Goal: Check status: Check status

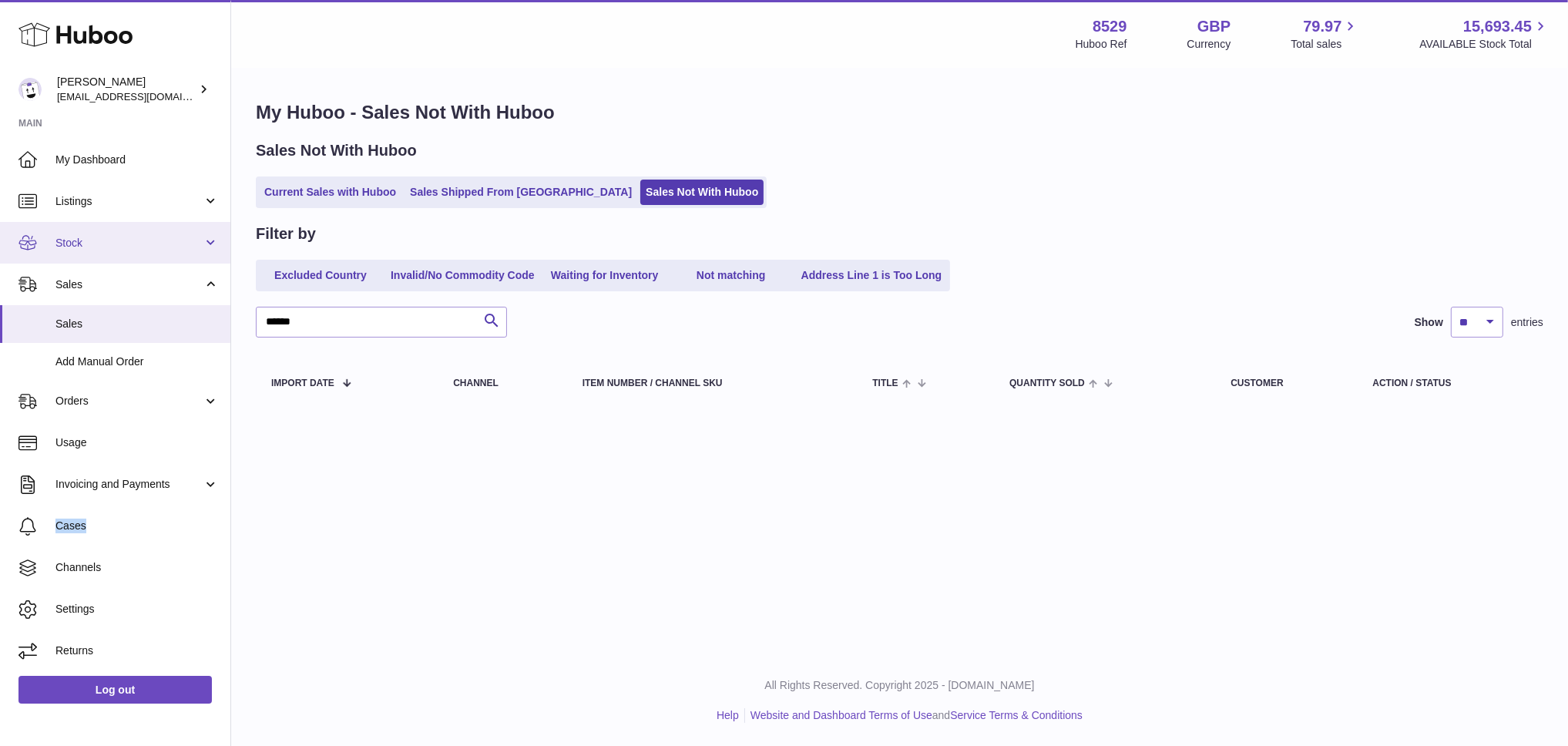
click at [128, 232] on link "Stock" at bounding box center [115, 242] width 230 height 41
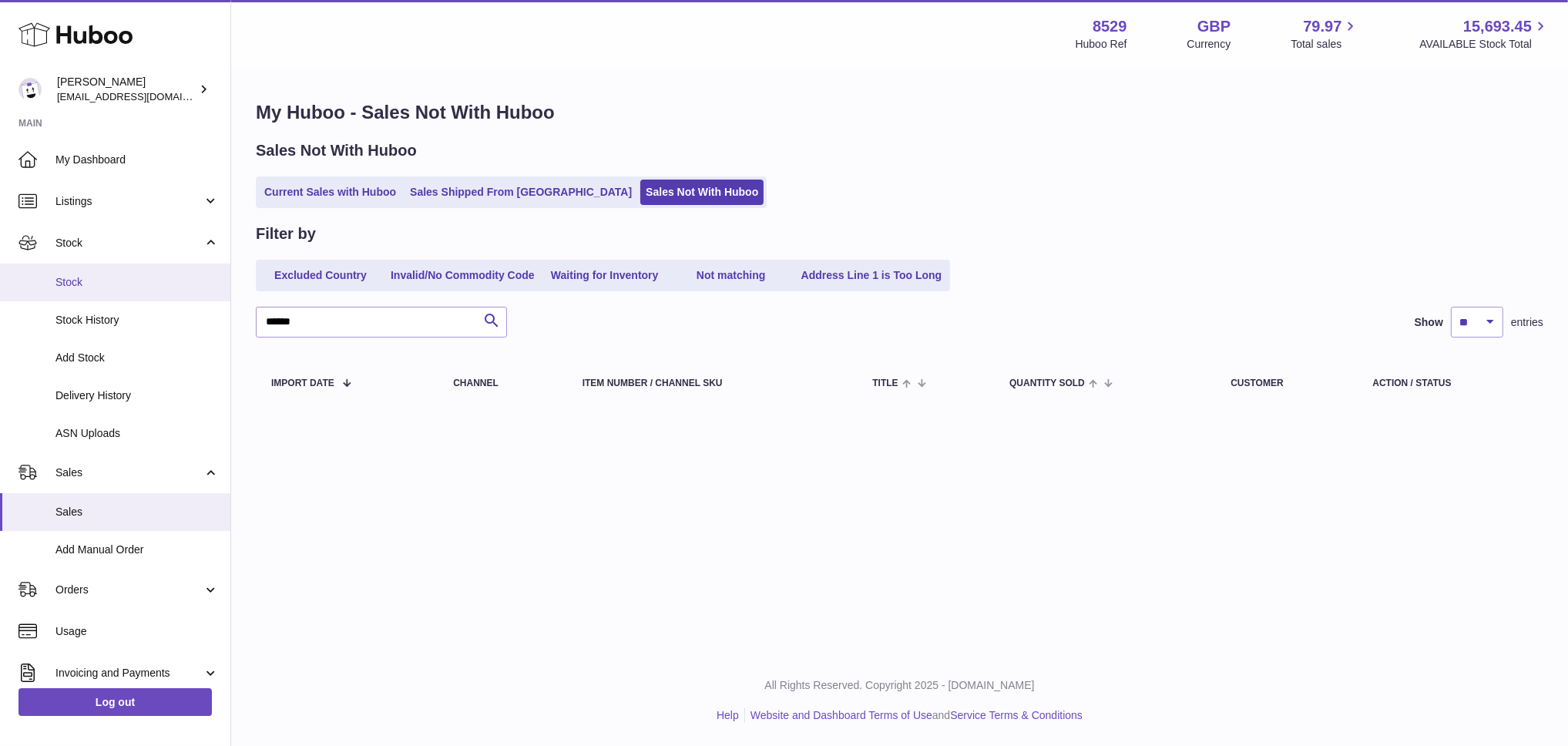
click at [103, 290] on link "Stock" at bounding box center [115, 282] width 230 height 38
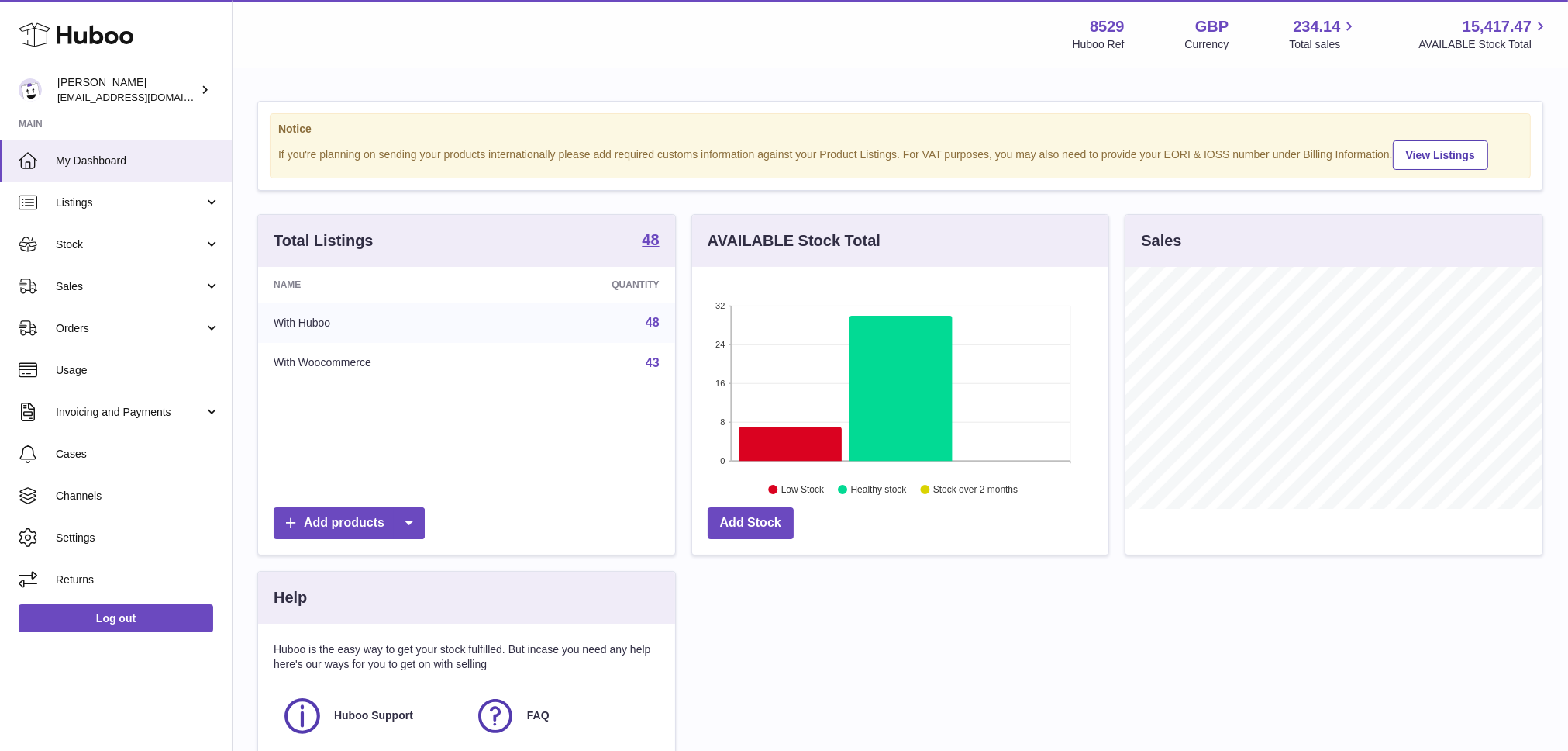
scroll to position [242, 416]
click at [70, 245] on span "Stock" at bounding box center [129, 245] width 148 height 15
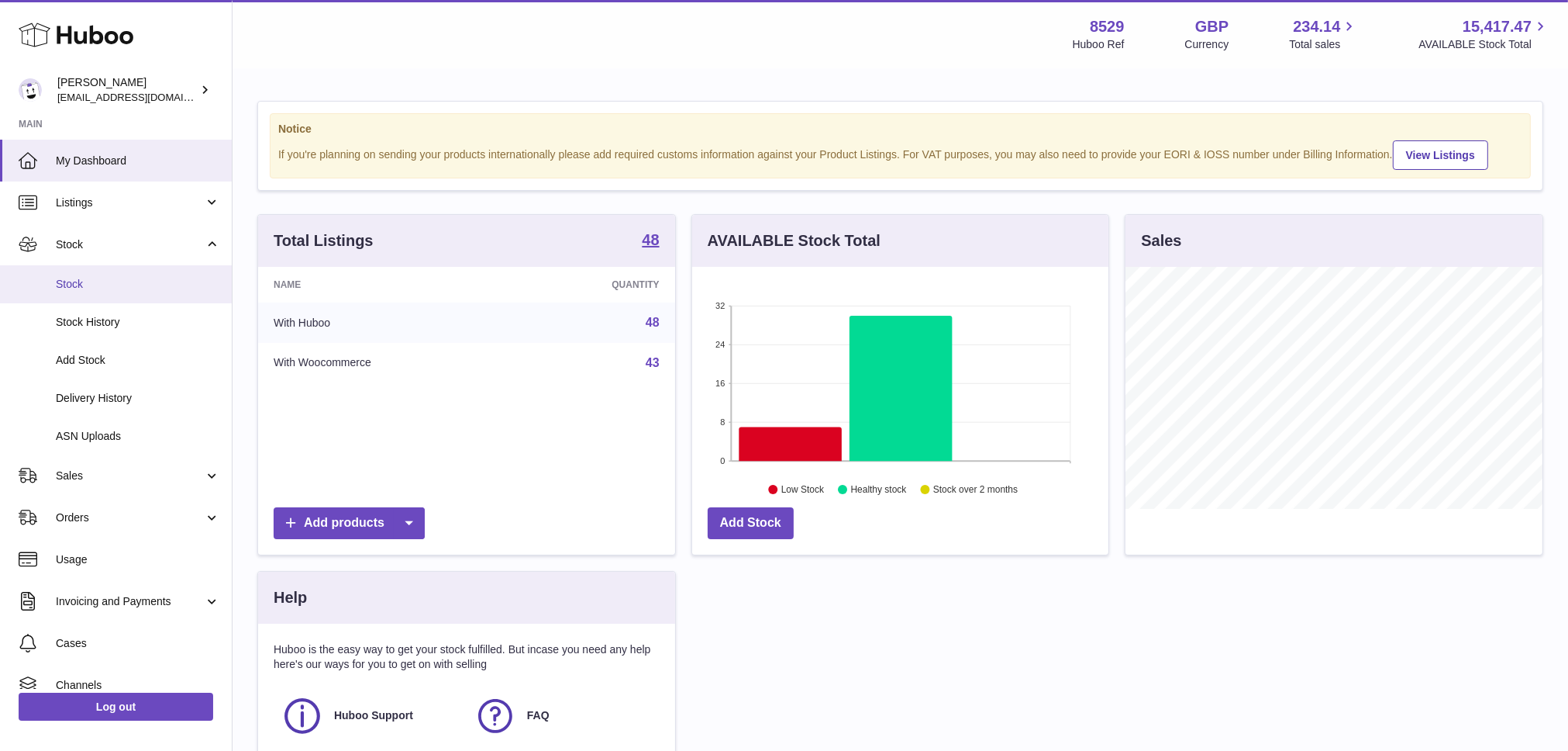
click at [72, 278] on span "Stock" at bounding box center [138, 285] width 164 height 15
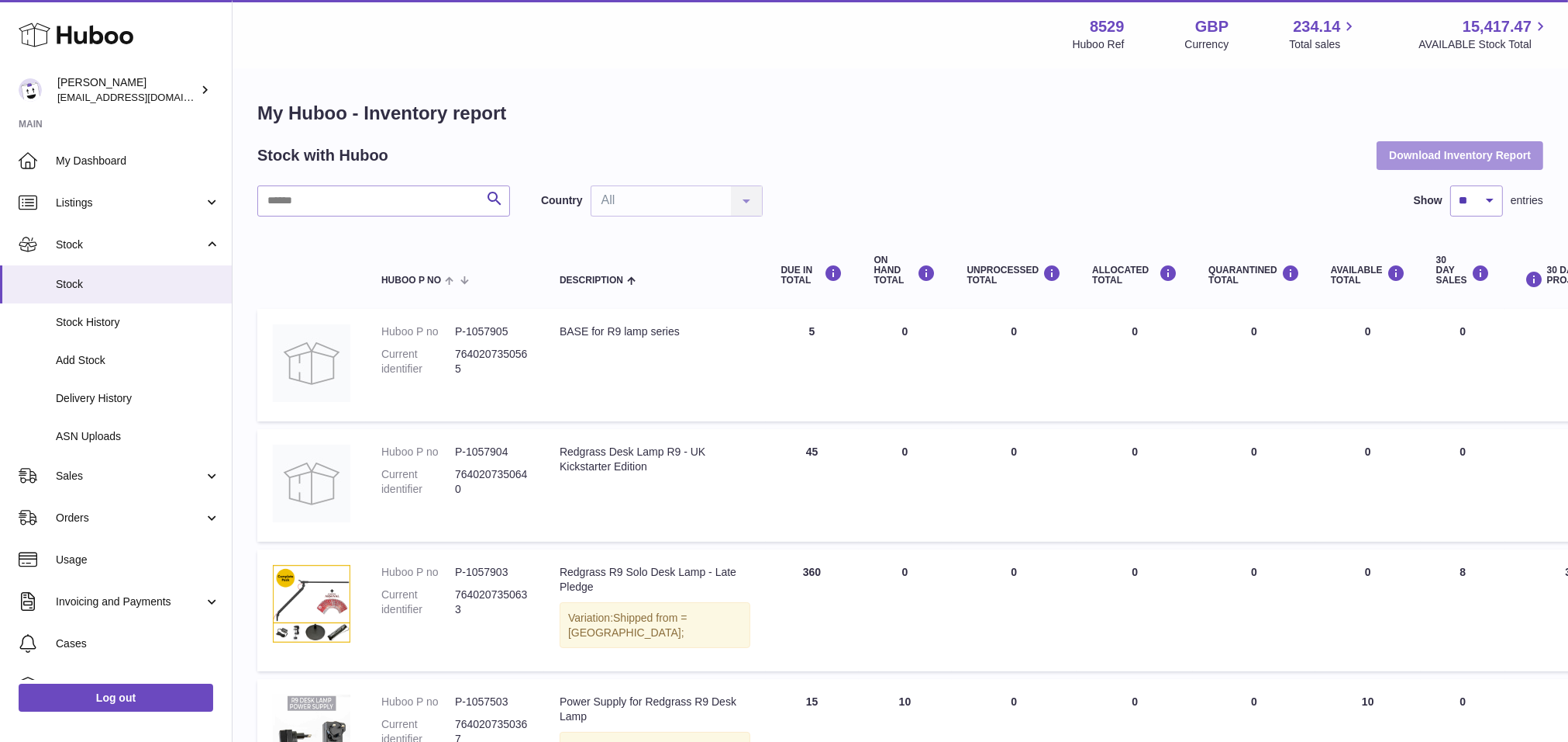
click at [1474, 151] on button "Download Inventory Report" at bounding box center [1460, 155] width 167 height 28
click at [72, 400] on span "Delivery History" at bounding box center [138, 398] width 164 height 15
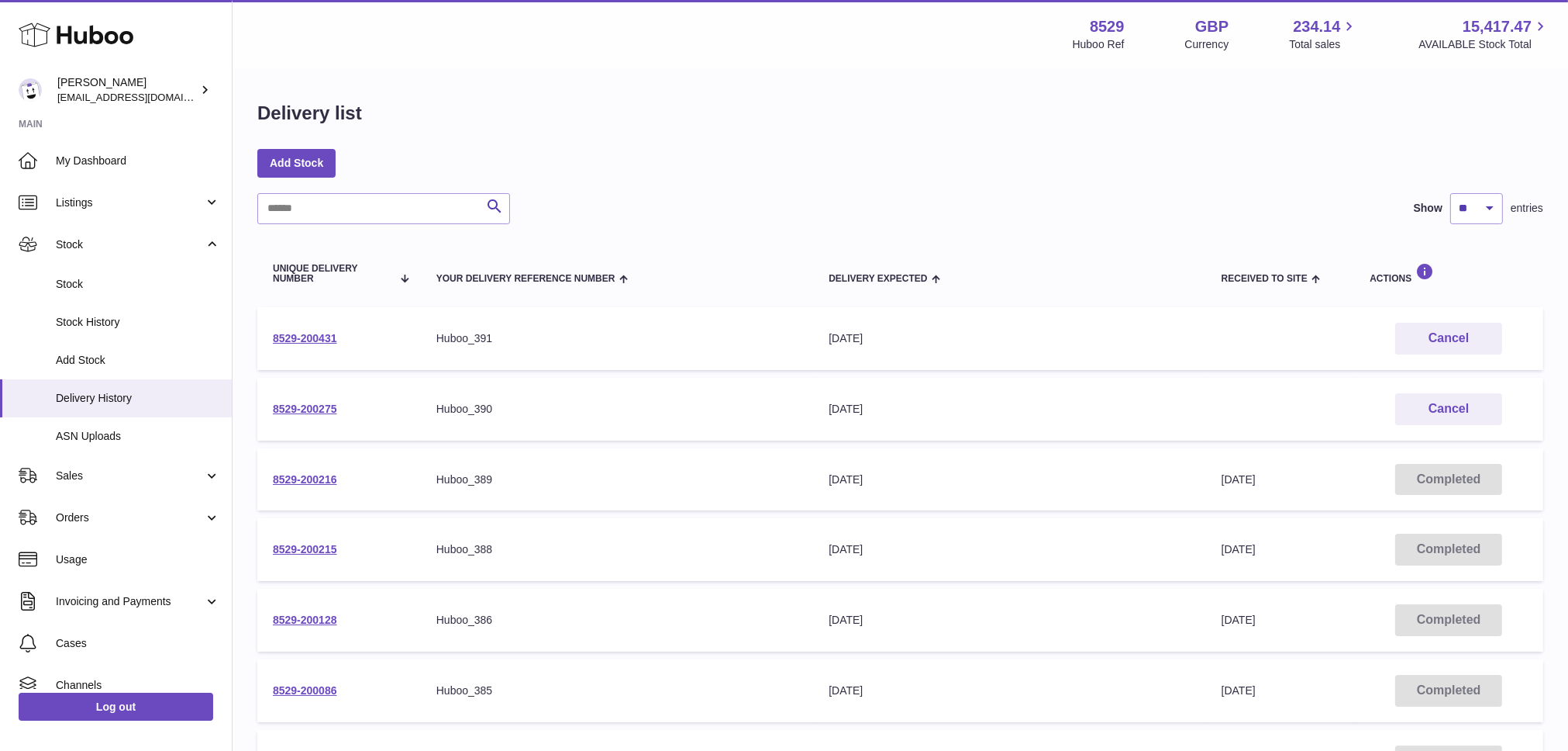
click at [308, 469] on td "8529-200216" at bounding box center [339, 479] width 163 height 63
click at [303, 473] on link "8529-200216" at bounding box center [306, 478] width 65 height 12
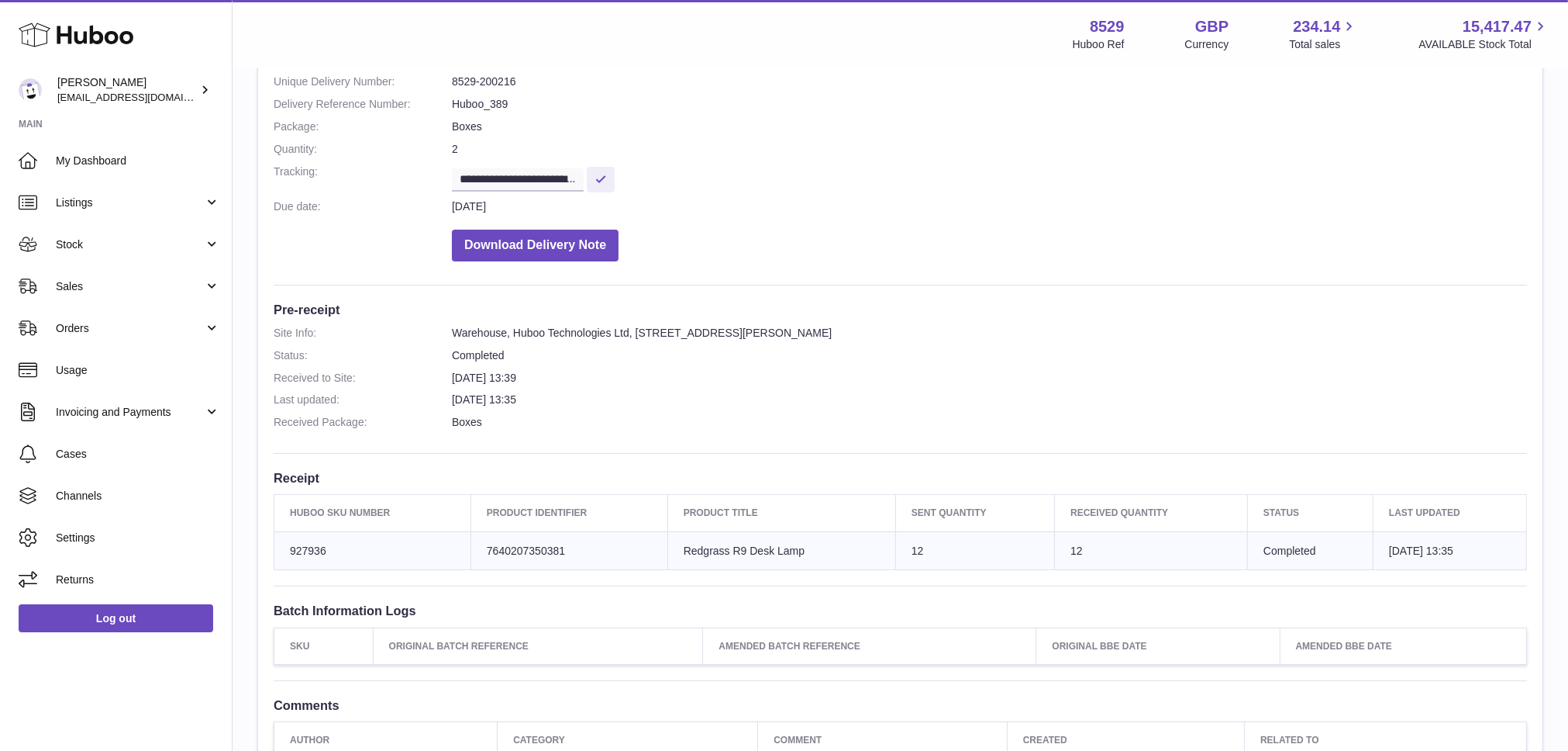
scroll to position [388, 0]
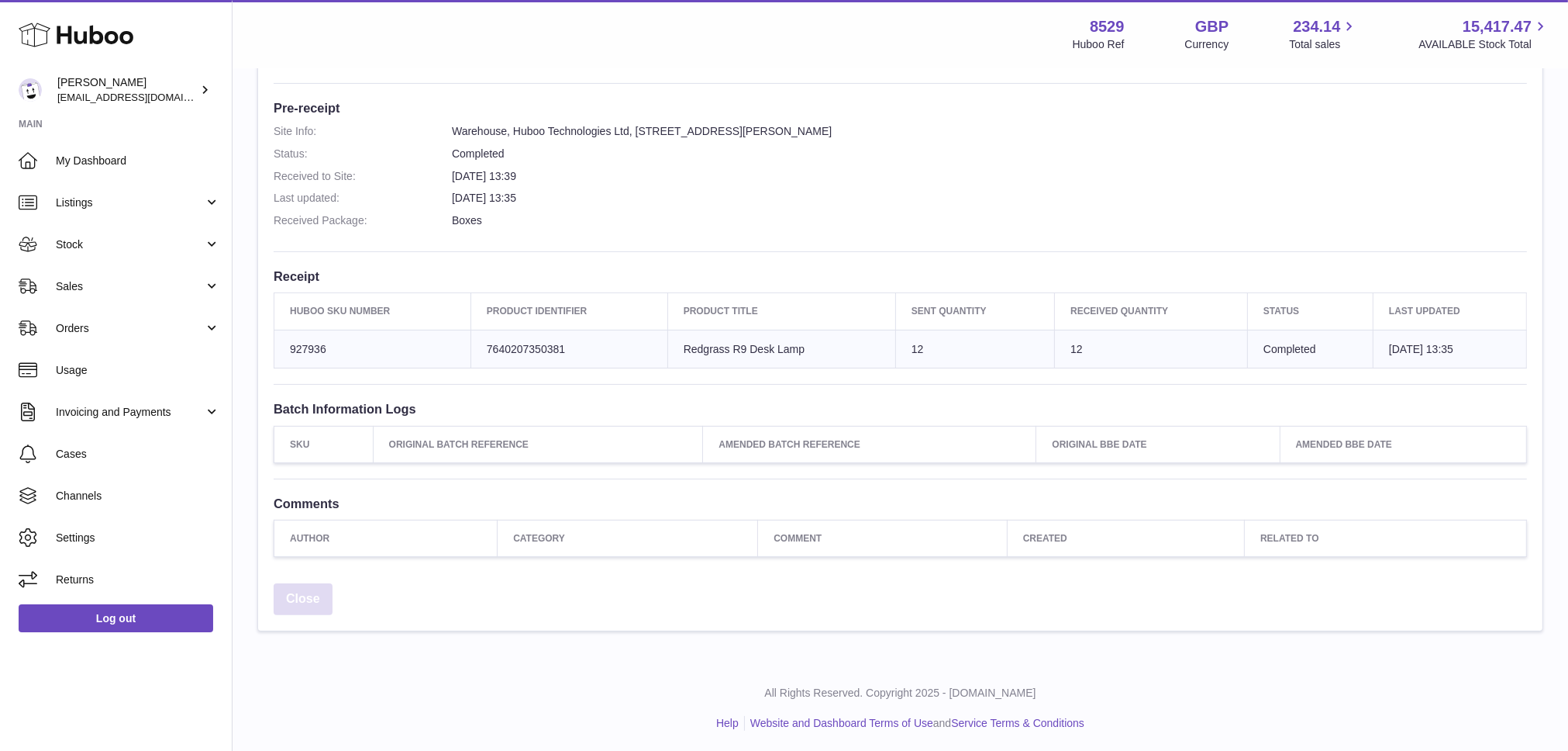
click at [287, 588] on link "Close" at bounding box center [303, 599] width 59 height 31
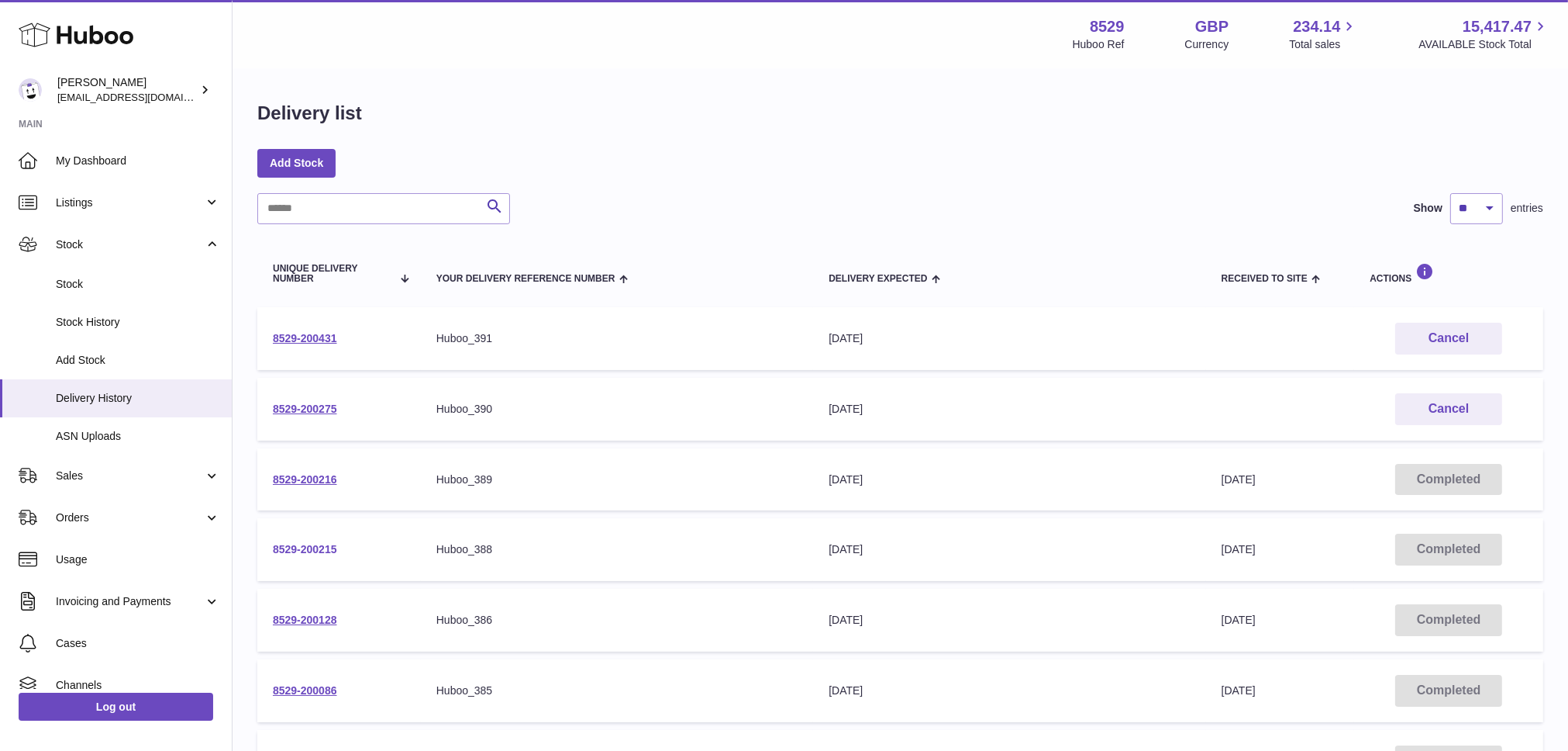
click at [313, 548] on link "8529-200215" at bounding box center [306, 549] width 65 height 12
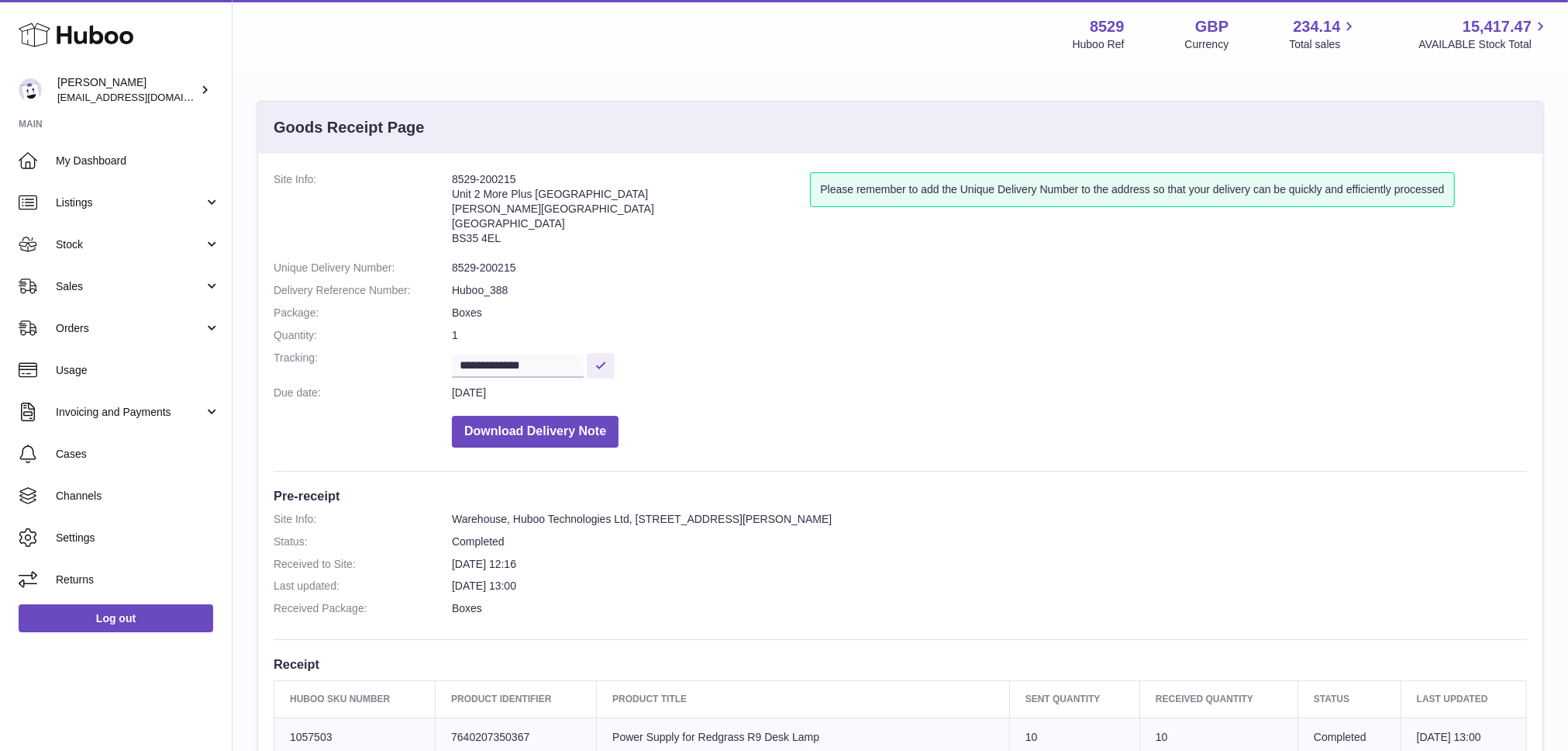
scroll to position [365, 0]
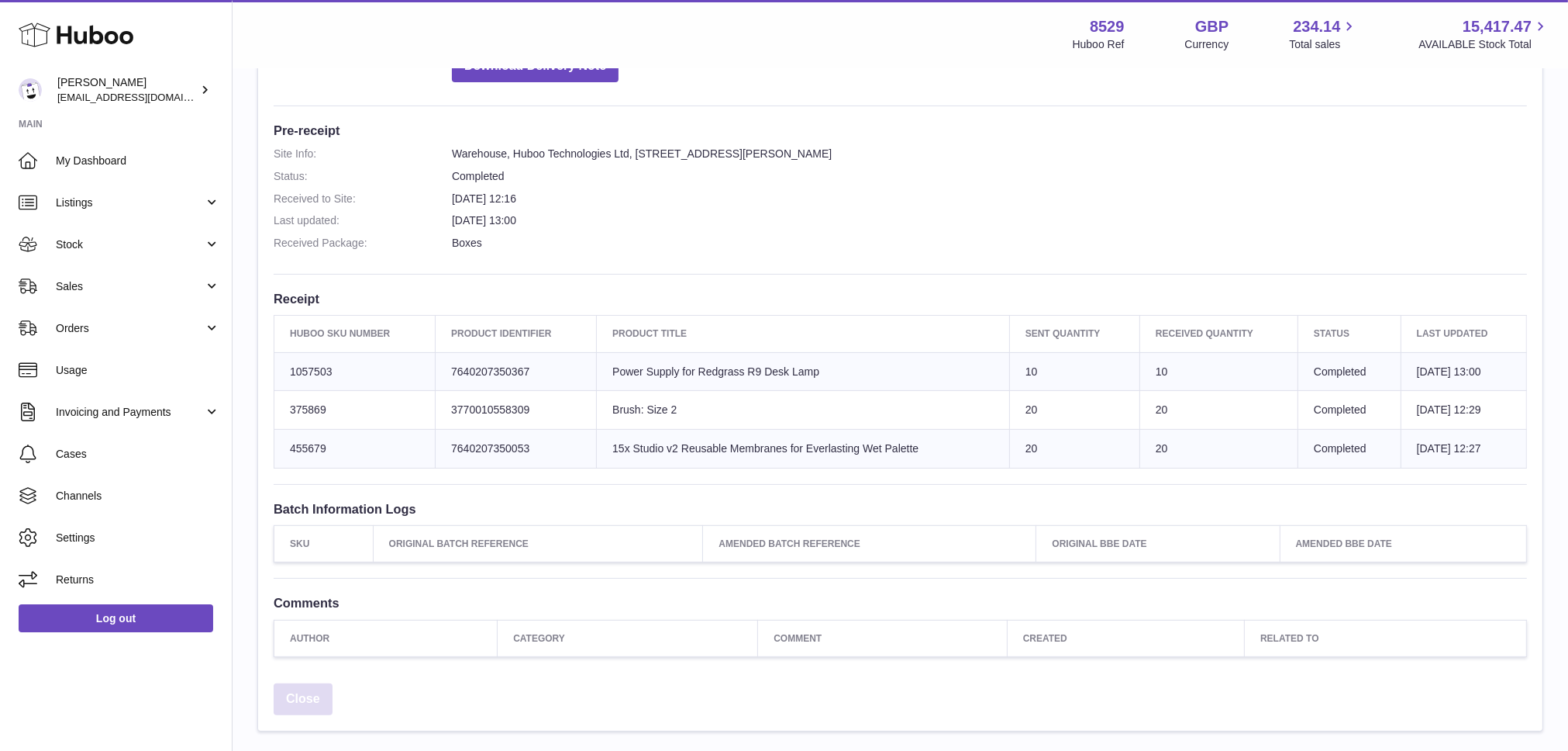
click at [301, 688] on link "Close" at bounding box center [303, 699] width 59 height 31
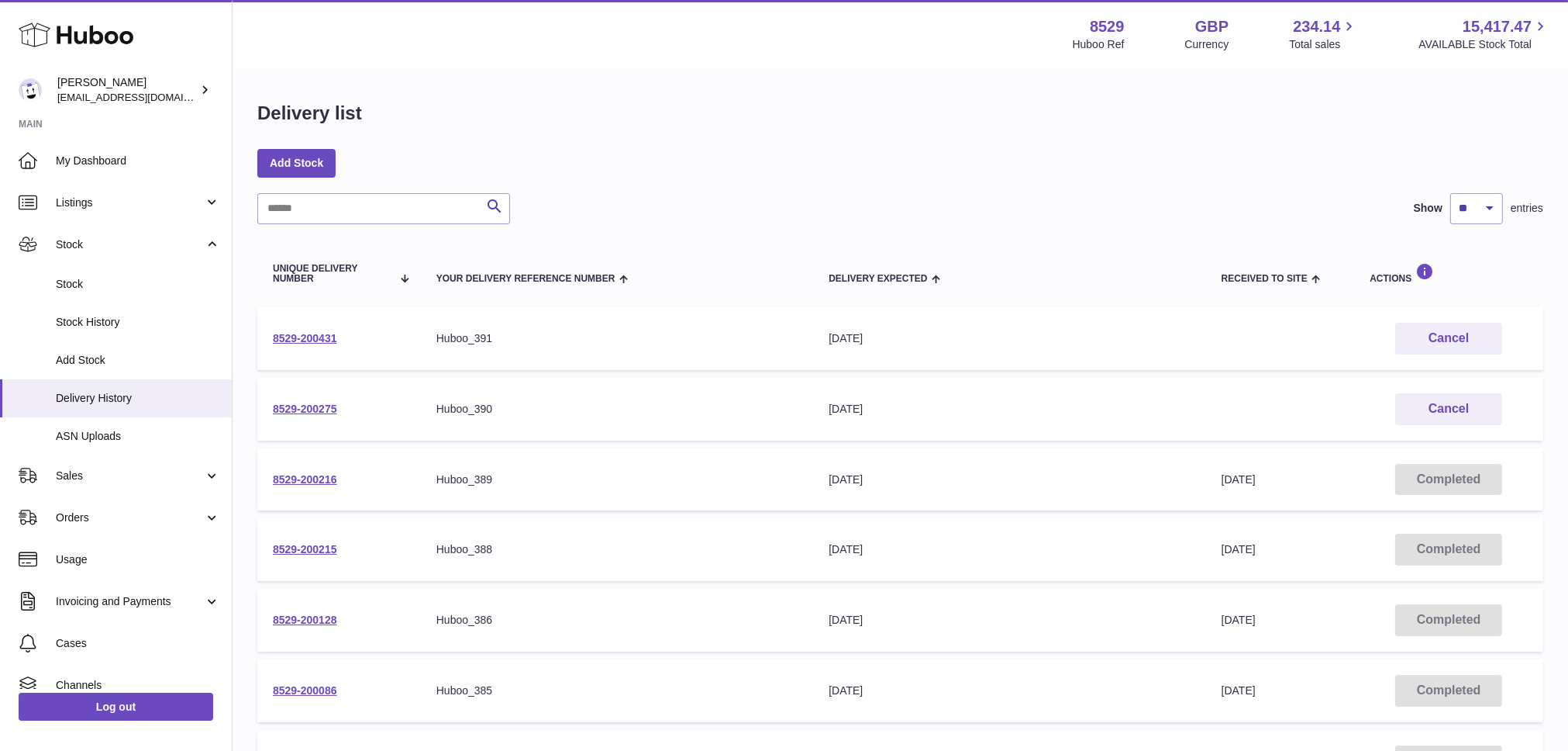
scroll to position [227, 0]
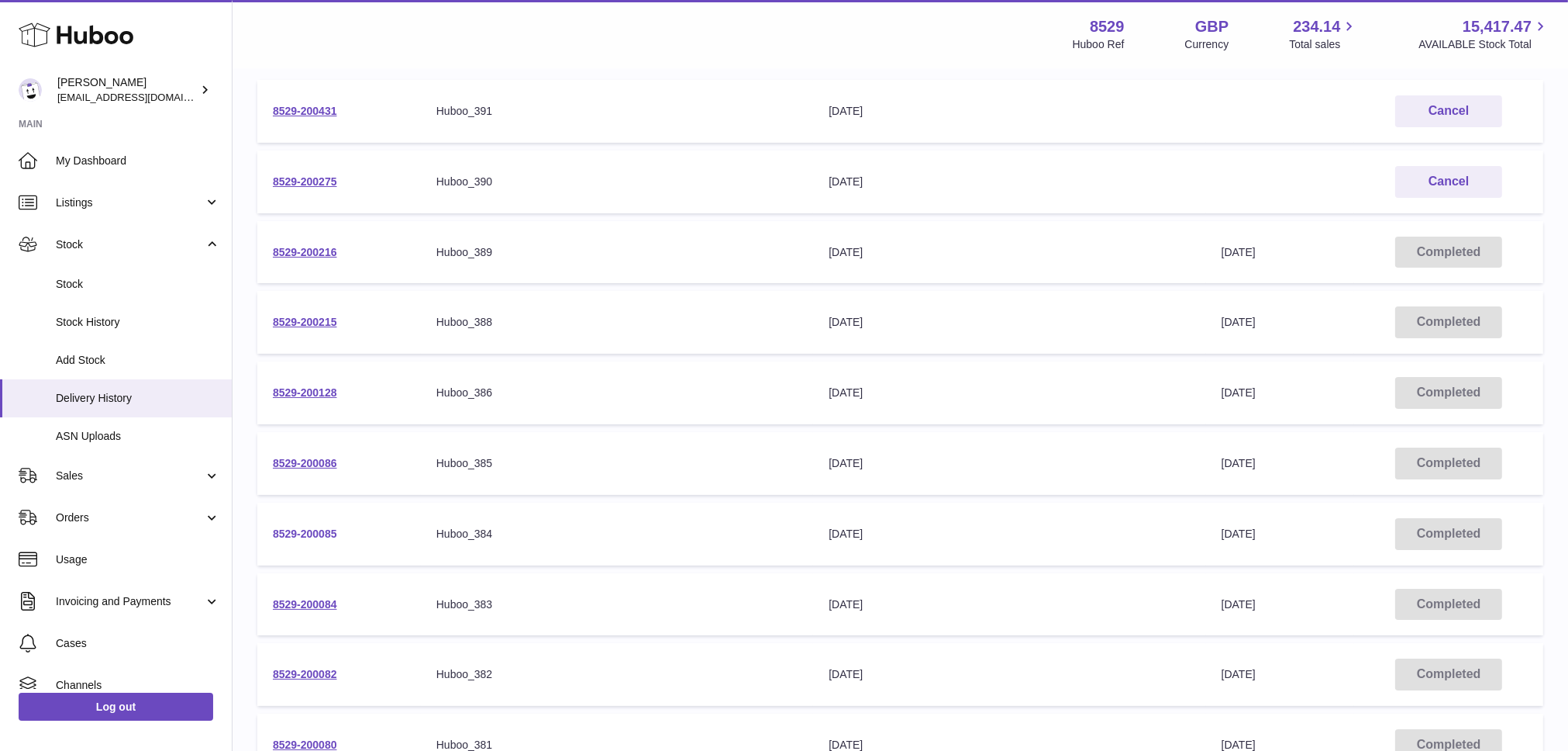
click at [311, 528] on link "8529-200085" at bounding box center [306, 533] width 65 height 12
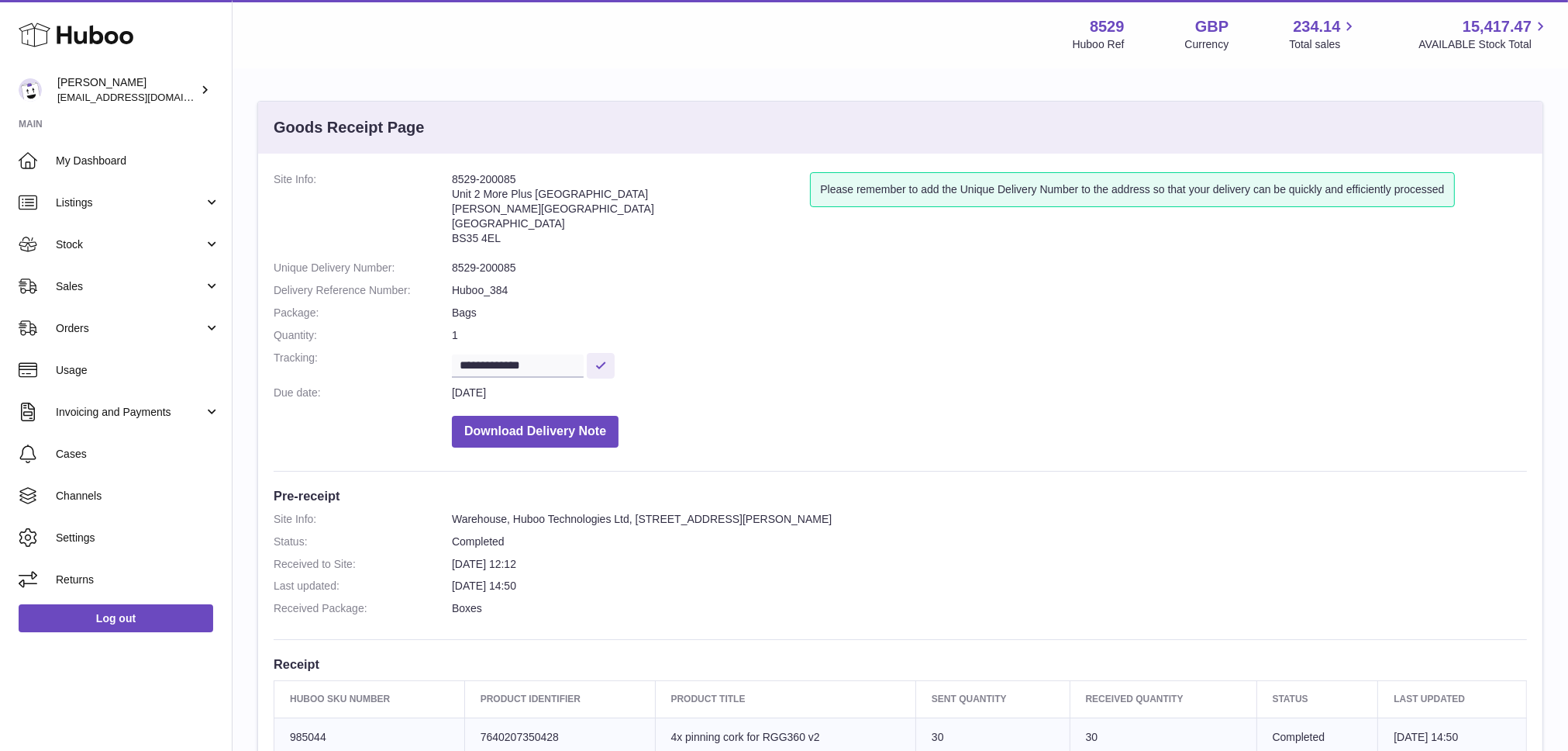
scroll to position [302, 0]
